Goal: Register for event/course

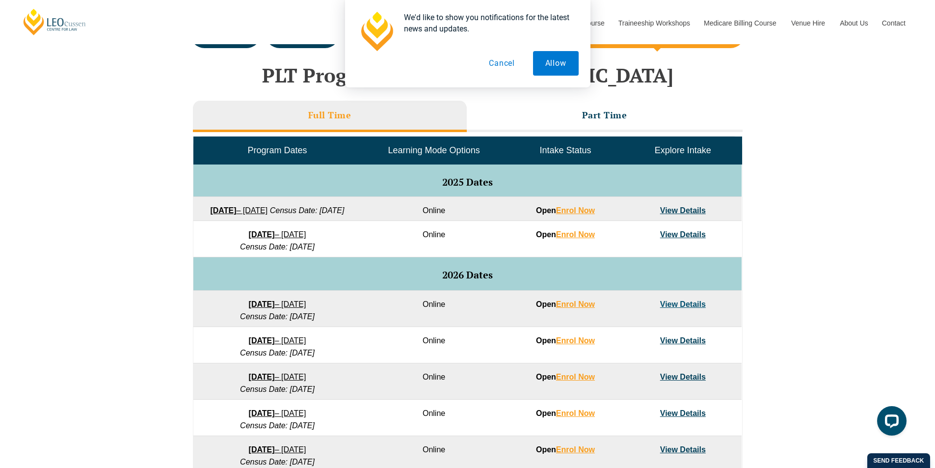
click at [685, 239] on link "View Details" at bounding box center [683, 234] width 46 height 8
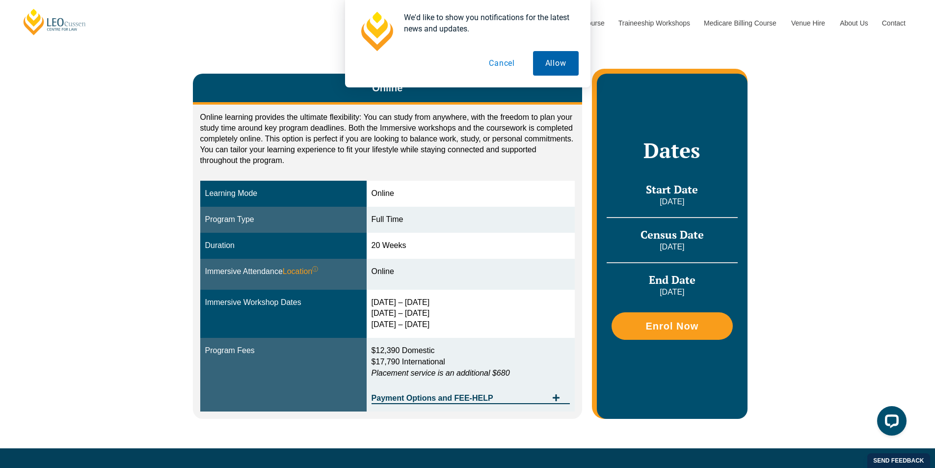
click at [556, 61] on button "Allow" at bounding box center [556, 63] width 46 height 25
